Goal: Find contact information: Find contact information

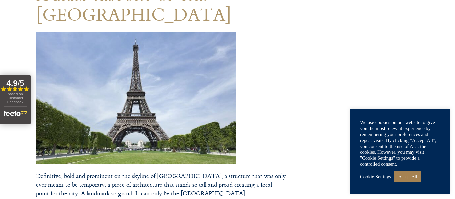
scroll to position [96, 0]
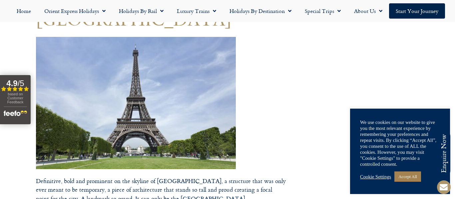
drag, startPoint x: 215, startPoint y: 71, endPoint x: 158, endPoint y: 100, distance: 64.0
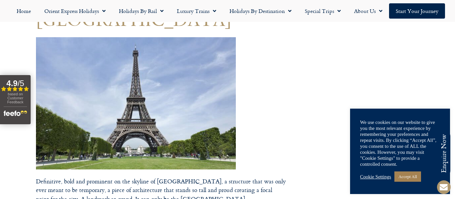
scroll to position [97, 0]
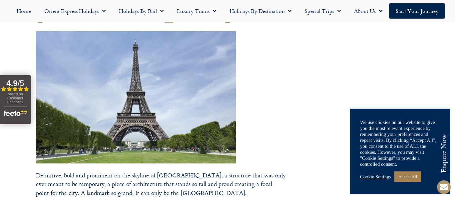
scroll to position [104, 0]
